Goal: Task Accomplishment & Management: Use online tool/utility

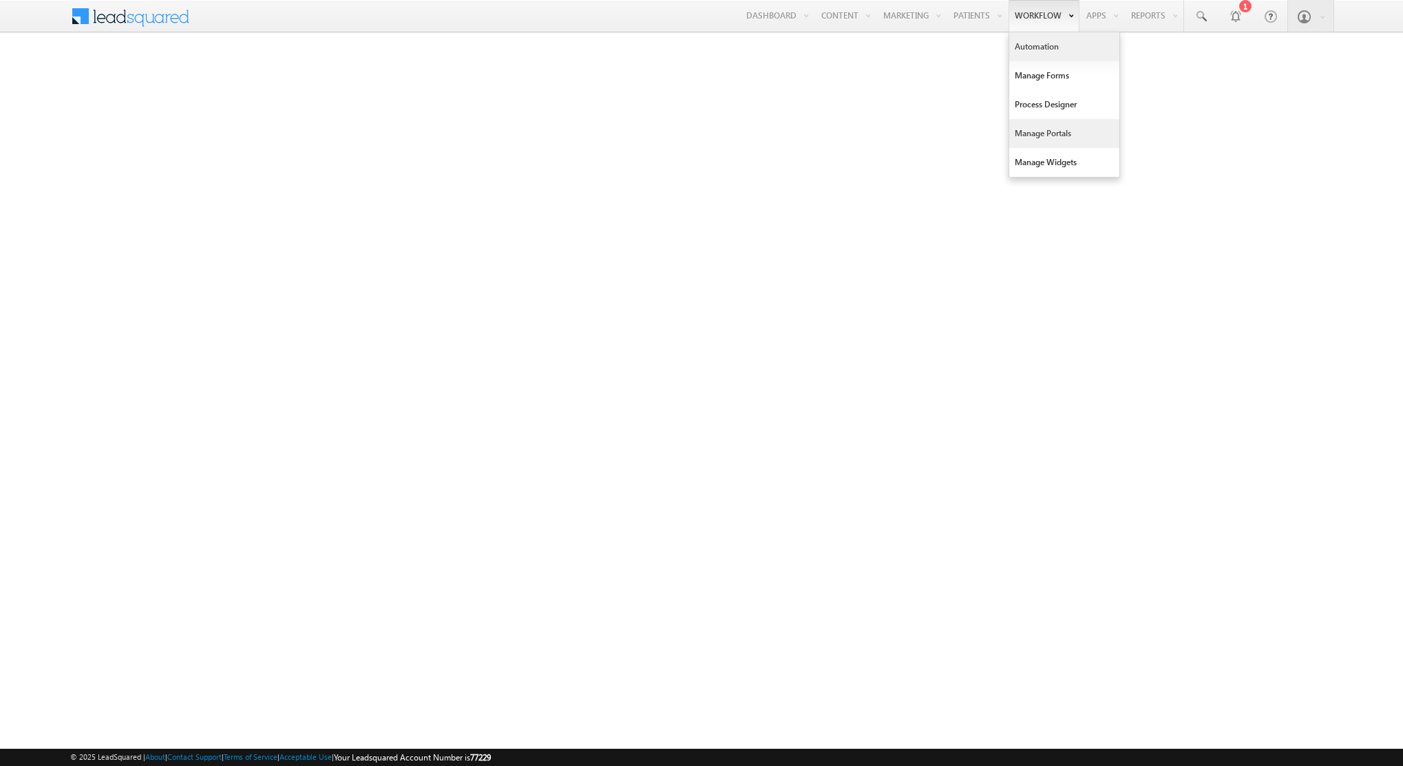
click at [1035, 52] on link "Automation" at bounding box center [1064, 46] width 110 height 29
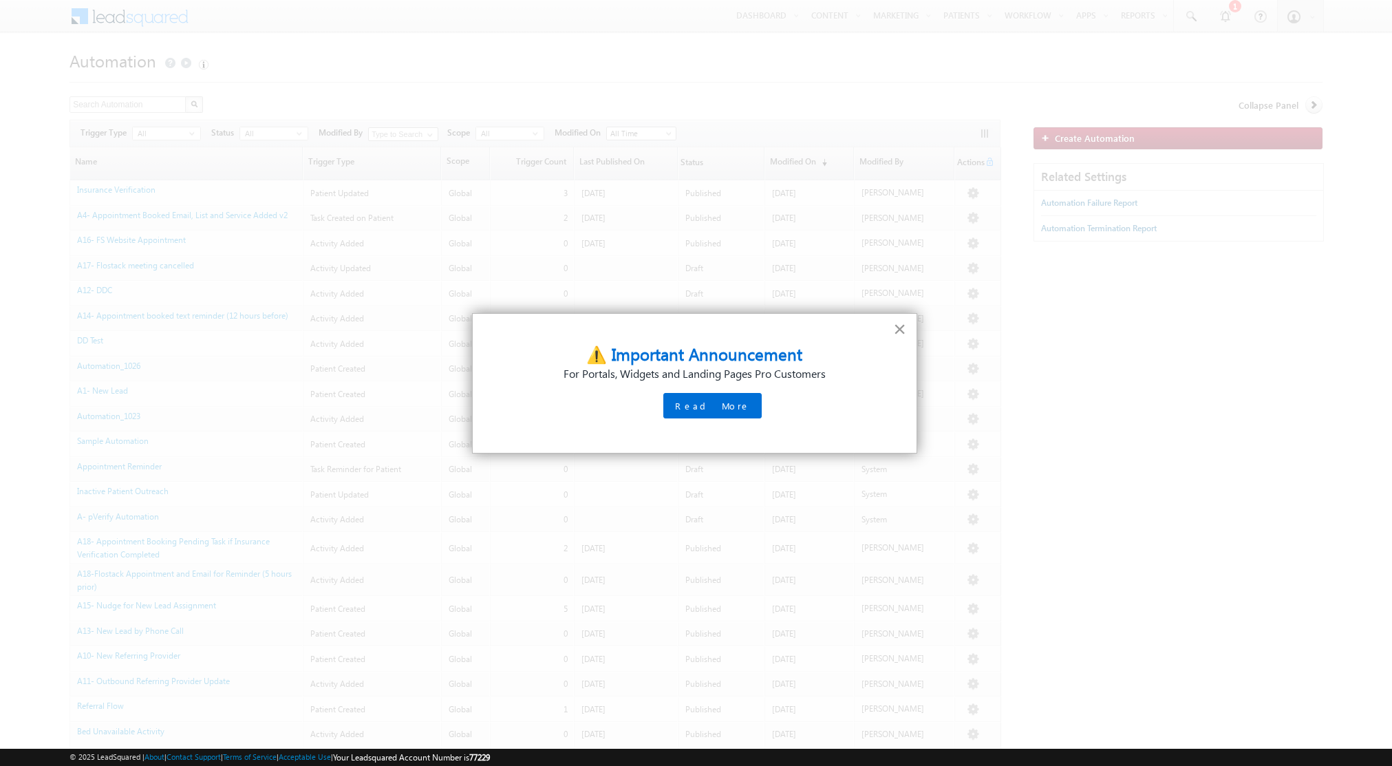
click at [902, 334] on button "×" at bounding box center [899, 329] width 13 height 22
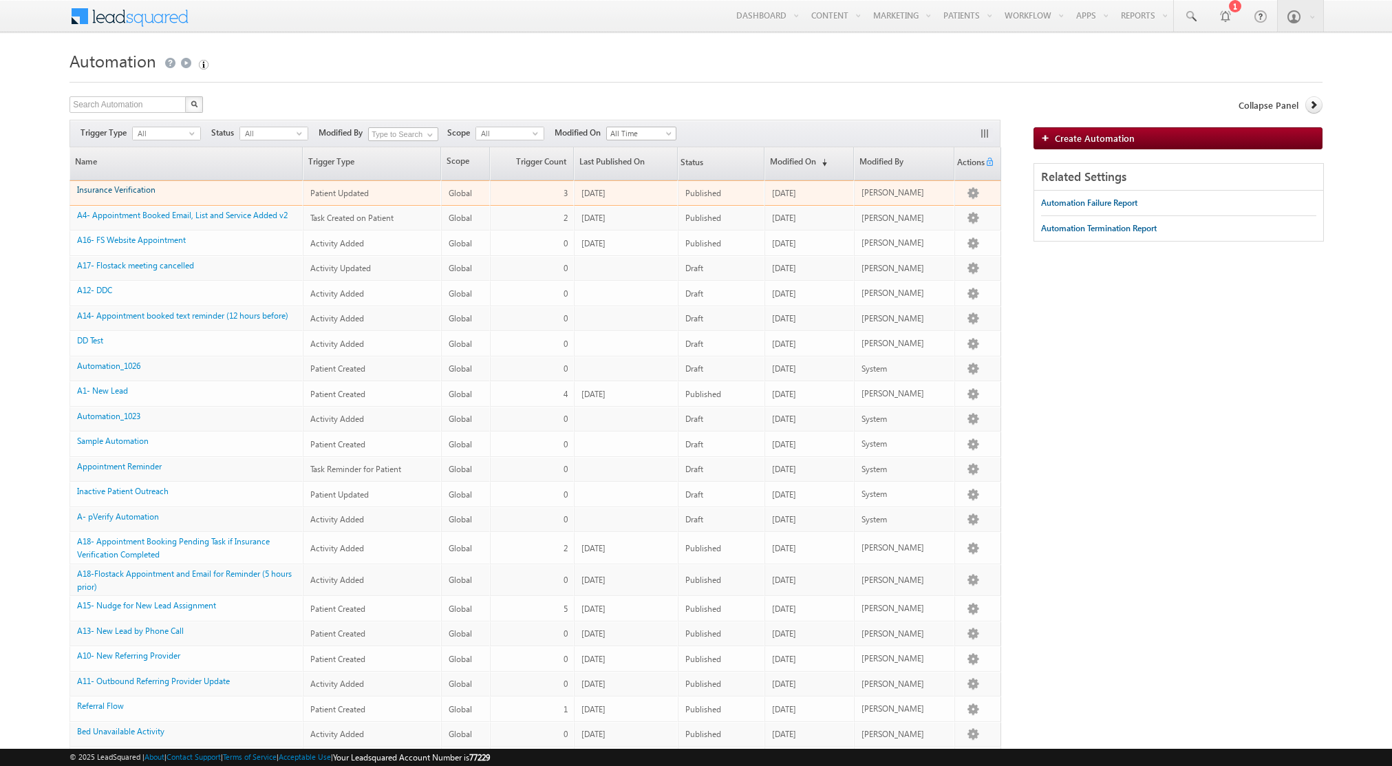
click at [120, 191] on link "Insurance Verification" at bounding box center [116, 189] width 78 height 10
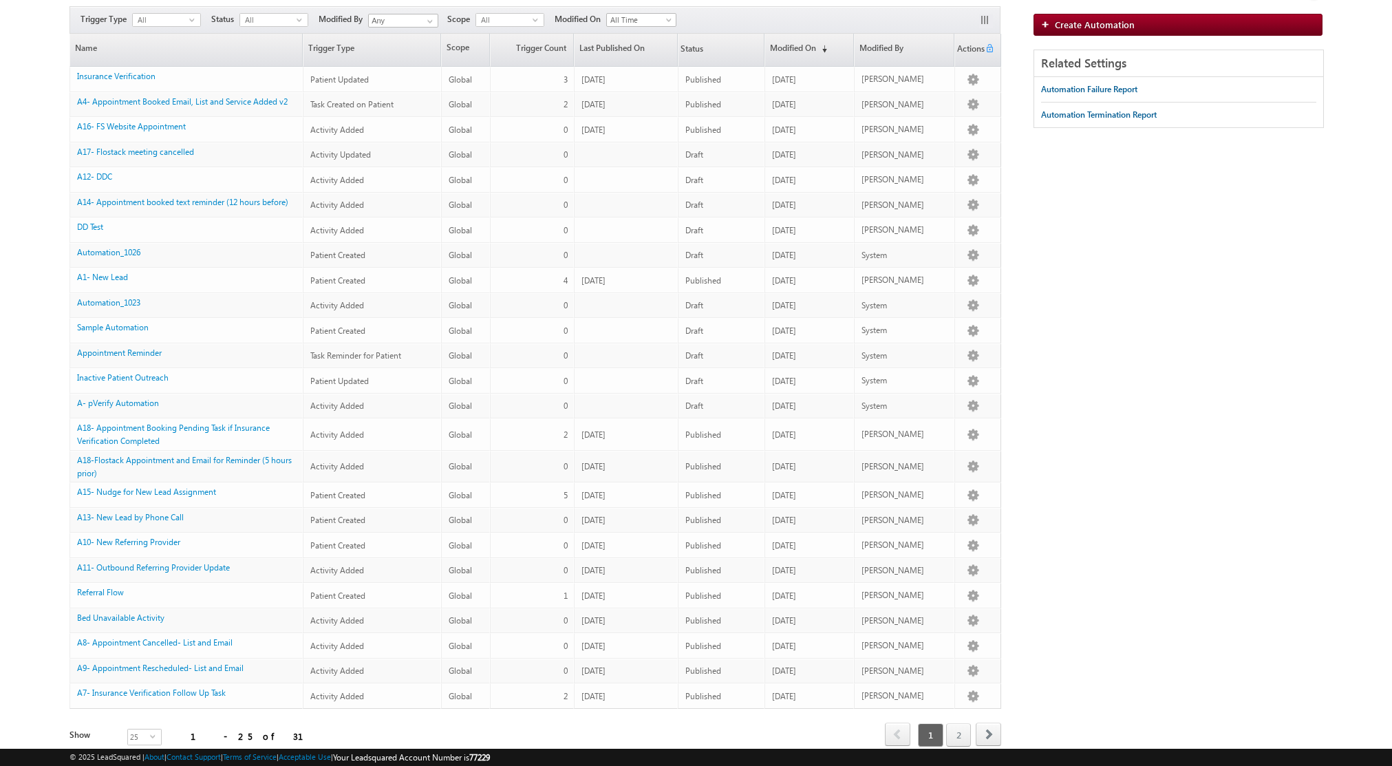
scroll to position [120, 0]
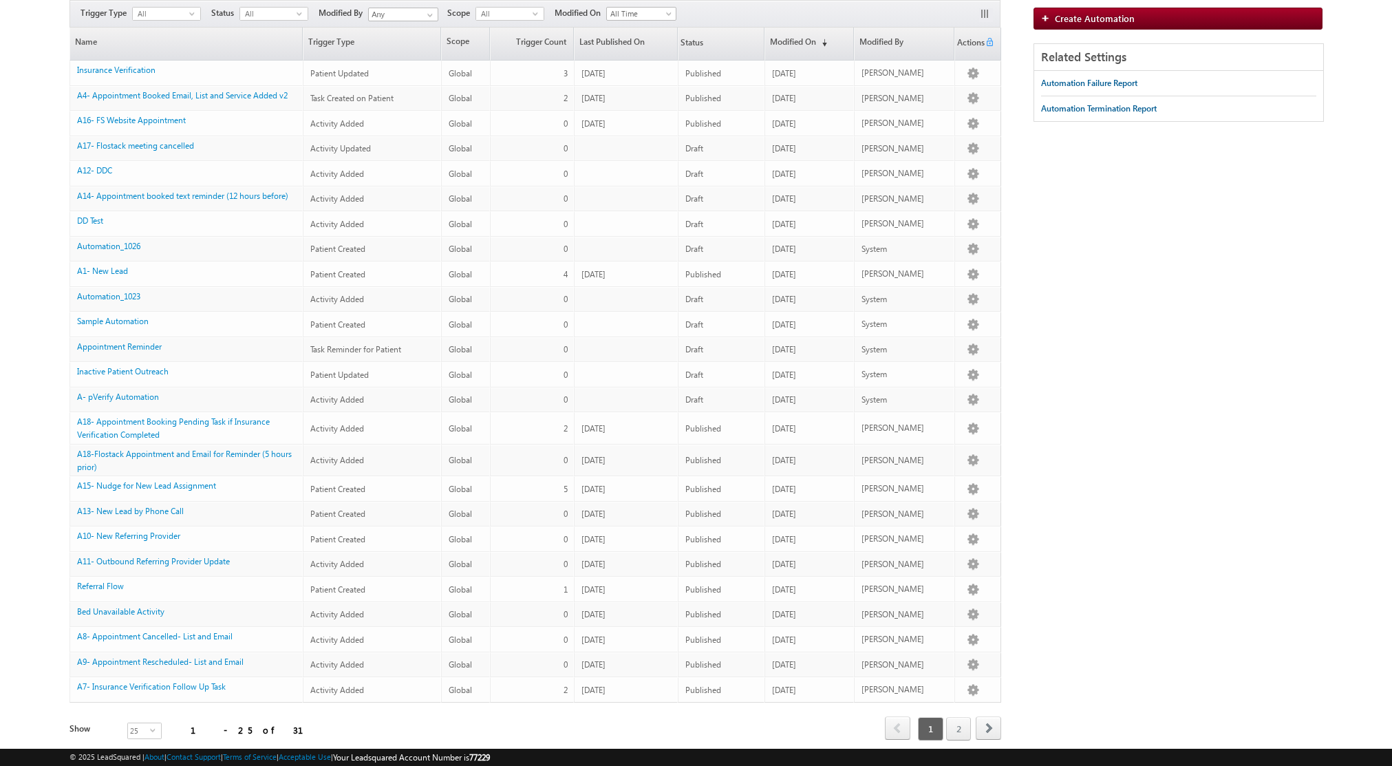
click at [14, 339] on body "Menu pboocha pbooc ha@po sitiv edeve lopme [DOMAIN_NAME] m" at bounding box center [696, 351] width 1392 height 942
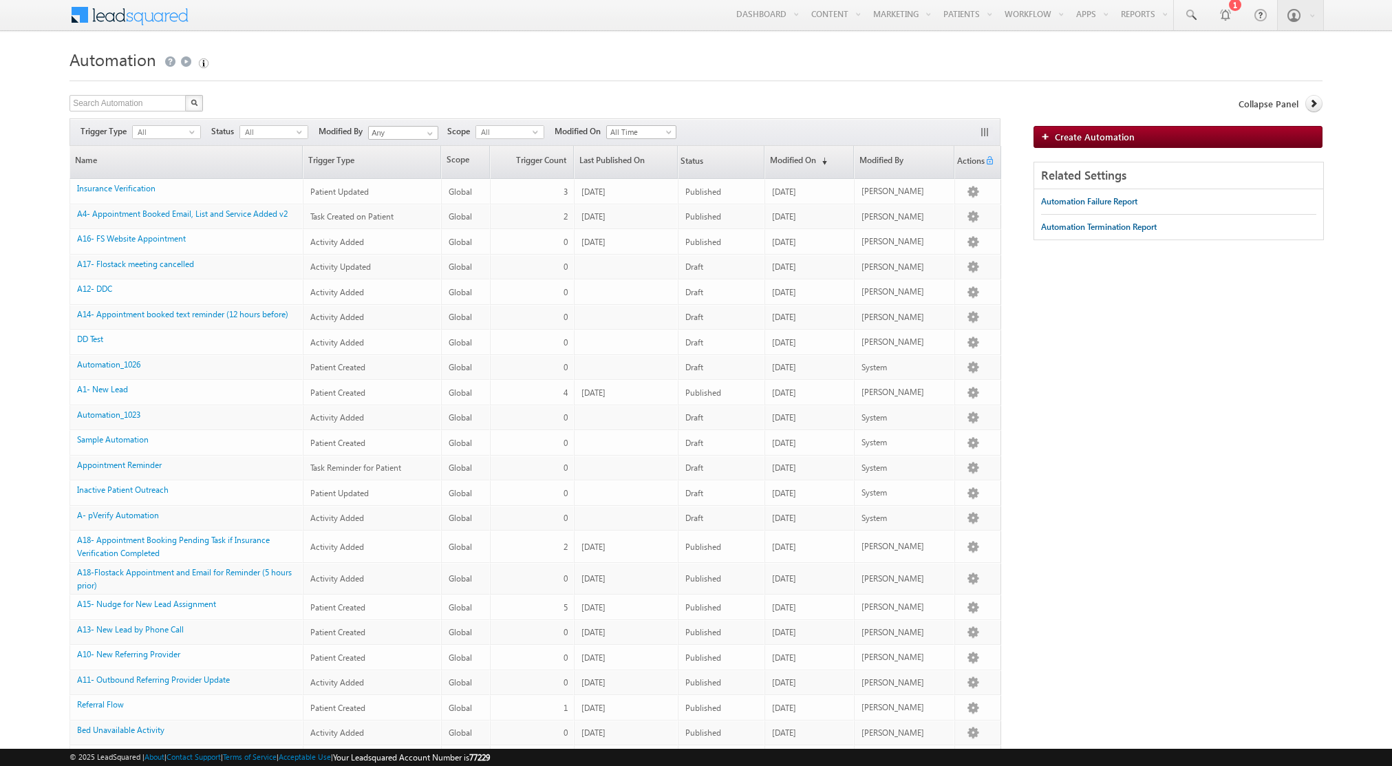
scroll to position [0, 0]
